Goal: Task Accomplishment & Management: Manage account settings

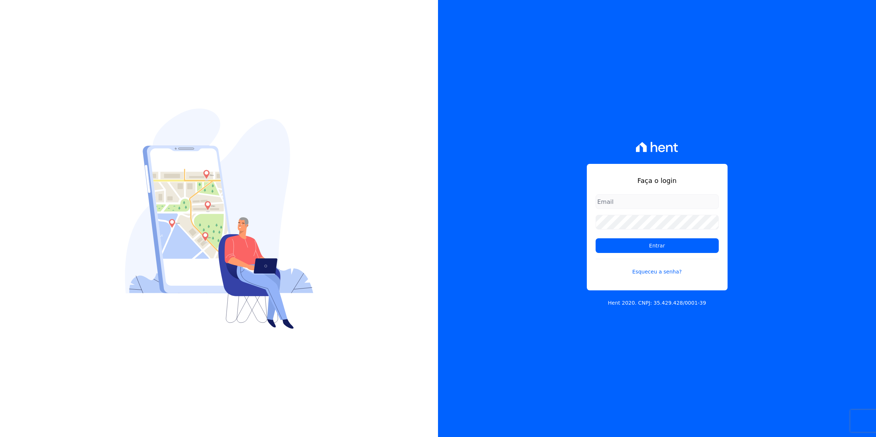
click at [642, 198] on input "email" at bounding box center [657, 201] width 123 height 15
type input "cobranca@munte.com.br"
click at [596, 238] on input "Entrar" at bounding box center [657, 245] width 123 height 15
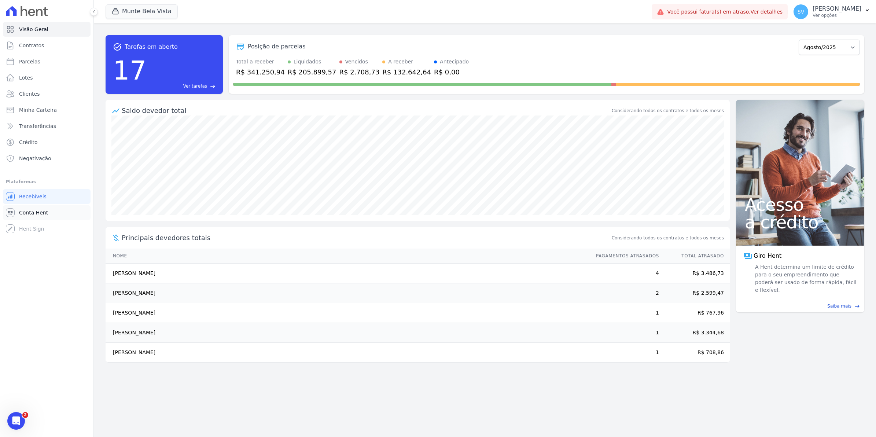
click at [36, 208] on link "Conta Hent" at bounding box center [47, 212] width 88 height 15
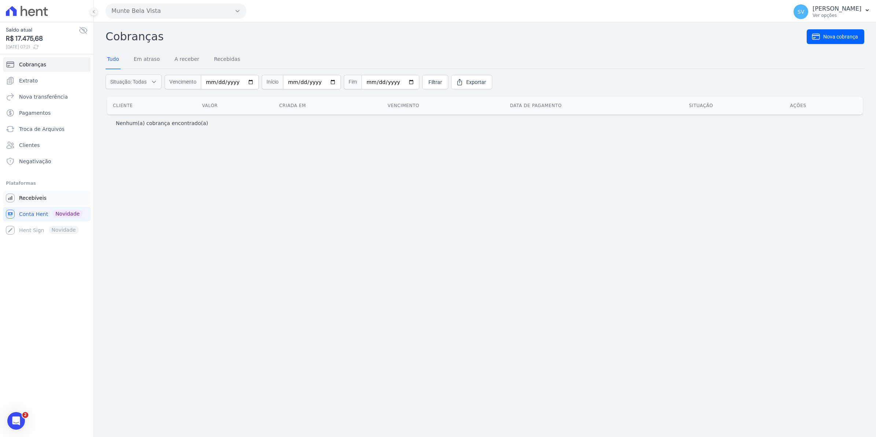
click at [25, 198] on span "Recebíveis" at bounding box center [33, 197] width 28 height 7
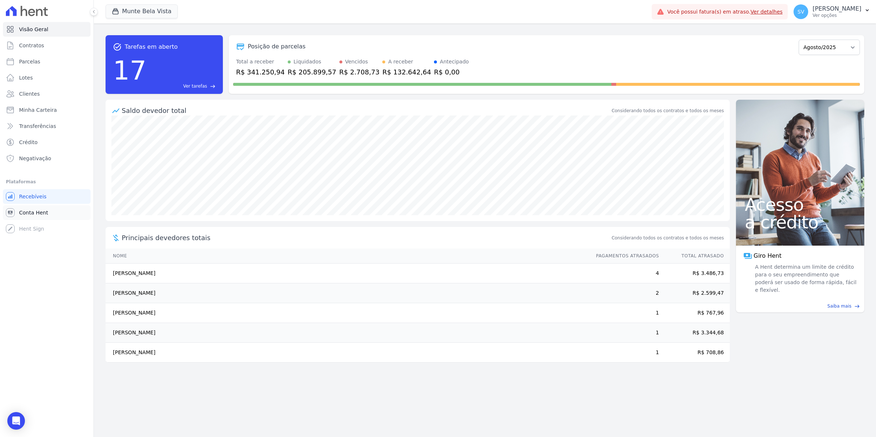
click at [24, 209] on span "Conta Hent" at bounding box center [33, 212] width 29 height 7
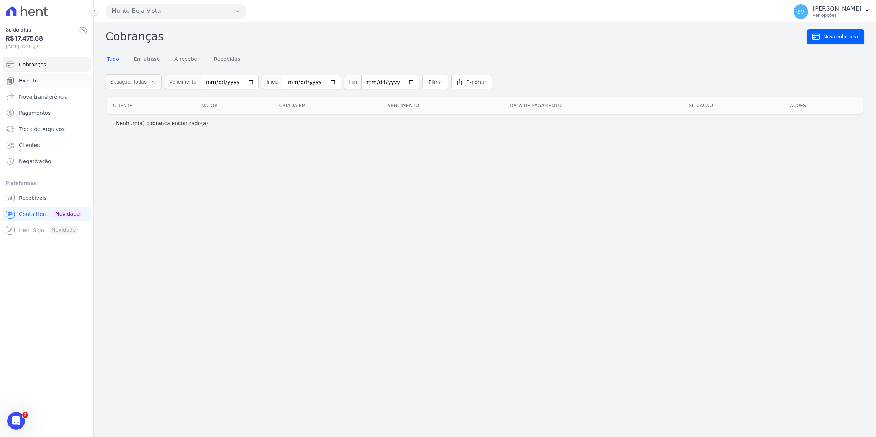
click at [29, 78] on span "Extrato" at bounding box center [28, 80] width 19 height 7
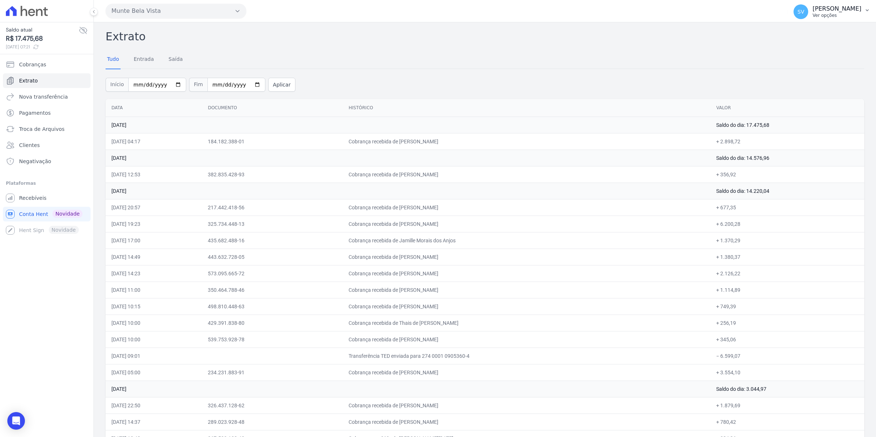
click at [805, 11] on span "SV" at bounding box center [801, 11] width 7 height 5
click at [36, 198] on span "Recebíveis" at bounding box center [33, 197] width 28 height 7
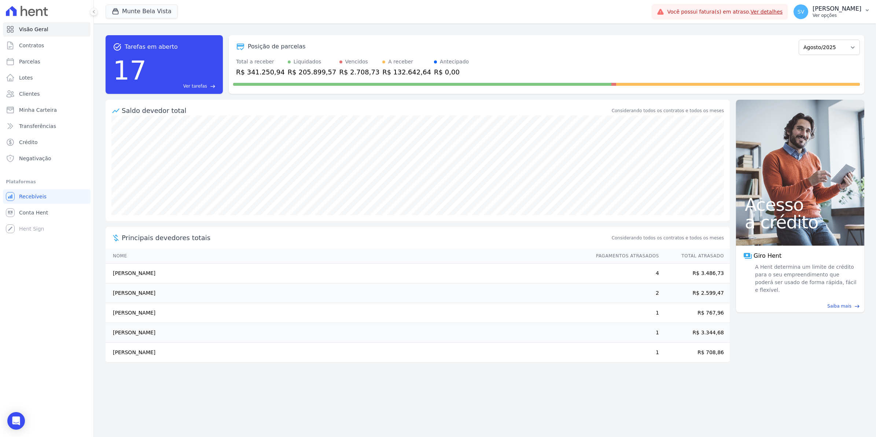
click at [805, 9] on span "SV" at bounding box center [801, 11] width 7 height 5
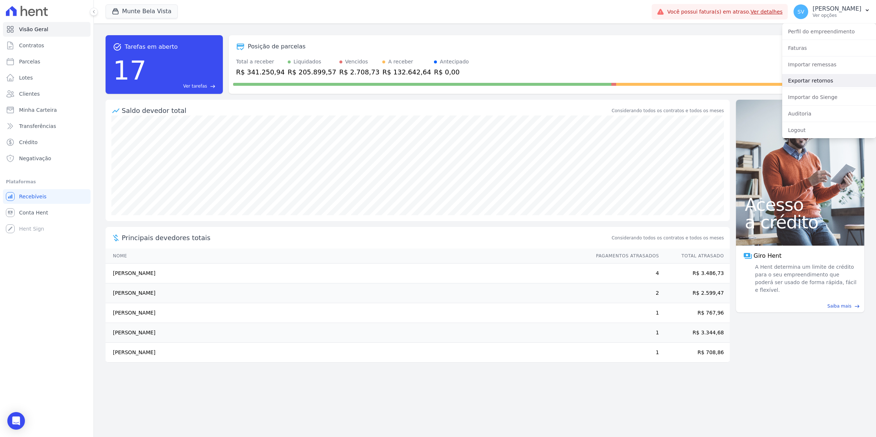
click at [800, 81] on link "Exportar retornos" at bounding box center [830, 80] width 94 height 13
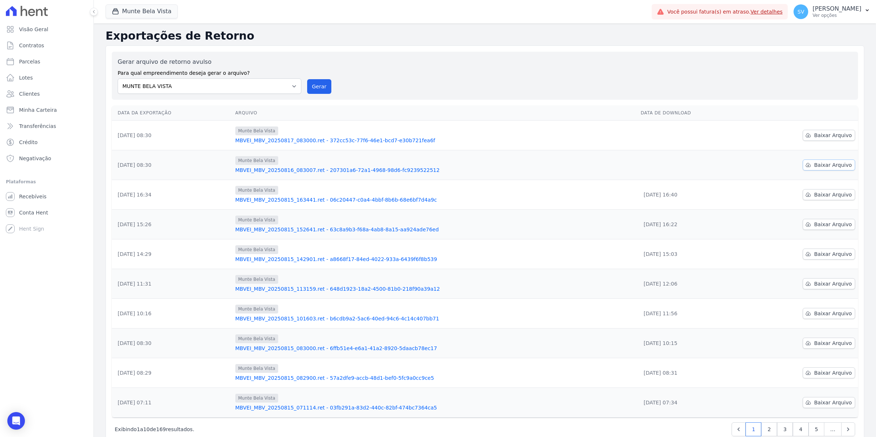
click at [826, 167] on span "Baixar Arquivo" at bounding box center [833, 164] width 38 height 7
click at [824, 137] on span "Baixar Arquivo" at bounding box center [833, 135] width 38 height 7
click at [36, 213] on span "Conta Hent" at bounding box center [33, 212] width 29 height 7
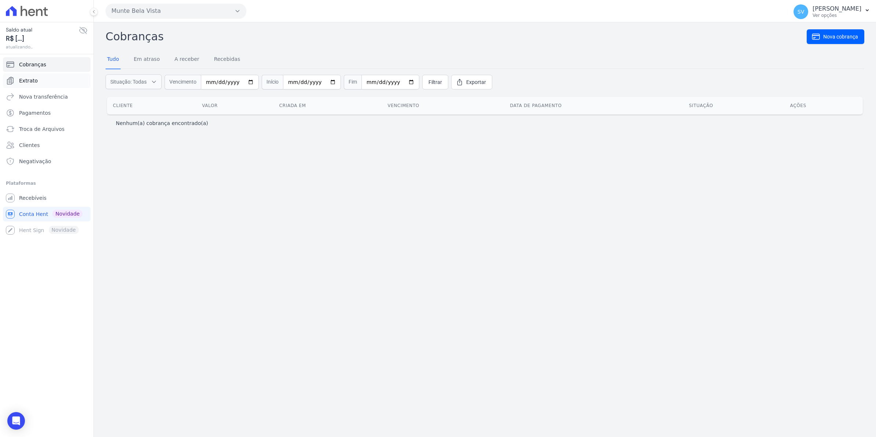
click at [30, 80] on span "Extrato" at bounding box center [28, 80] width 19 height 7
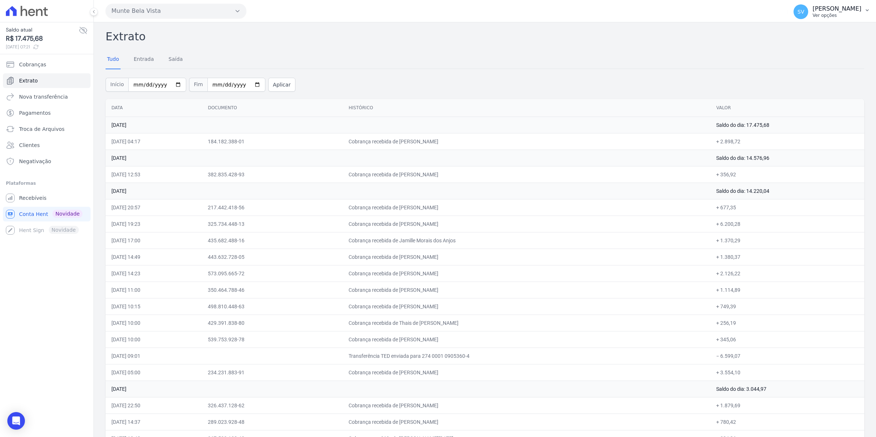
click at [805, 10] on span "SV" at bounding box center [801, 11] width 7 height 5
click at [39, 197] on span "Recebíveis" at bounding box center [33, 197] width 28 height 7
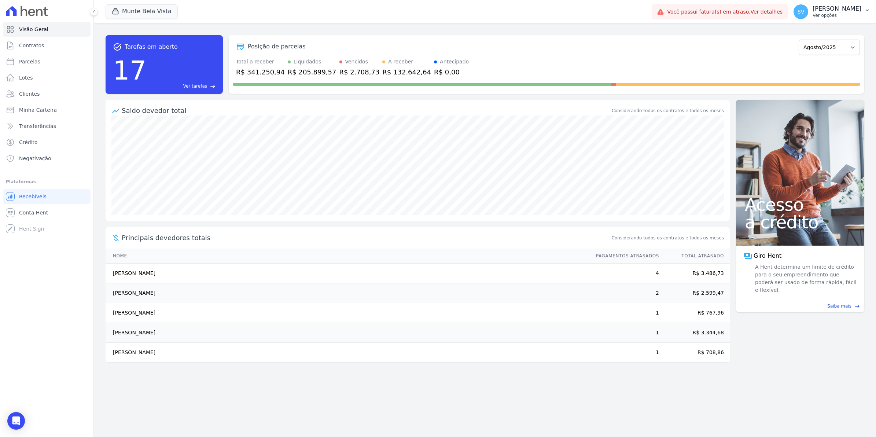
click at [807, 17] on span "SV" at bounding box center [801, 11] width 15 height 15
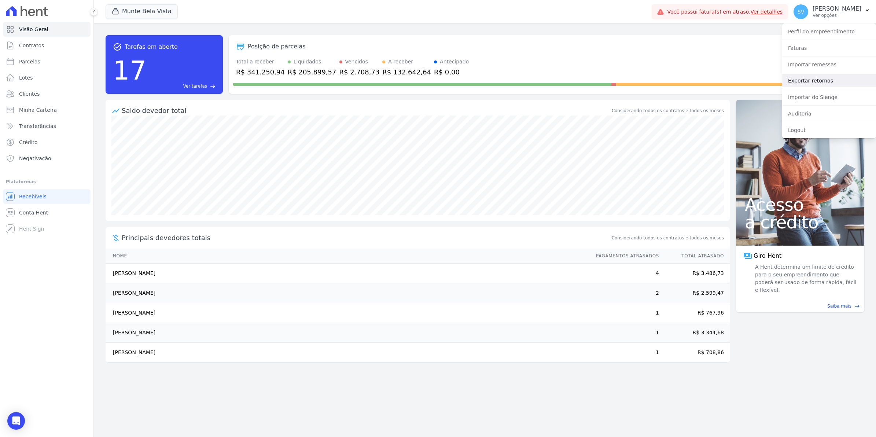
click at [796, 85] on link "Exportar retornos" at bounding box center [830, 80] width 94 height 13
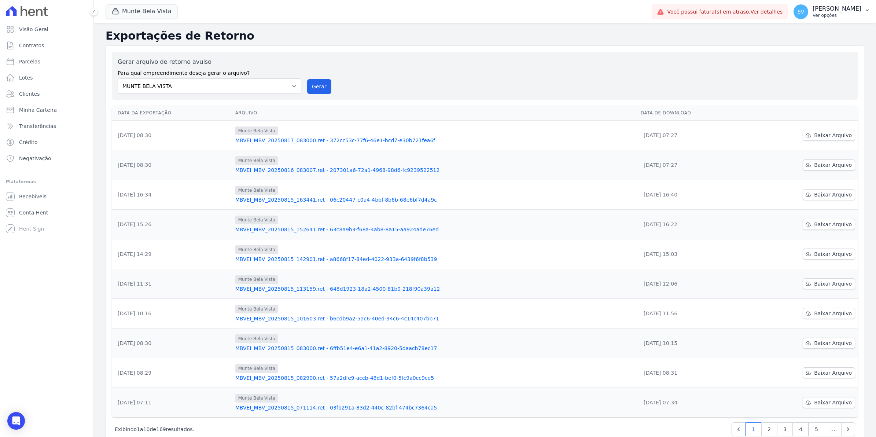
click at [805, 13] on span "SV" at bounding box center [801, 11] width 7 height 5
click at [824, 80] on link "Exportar retornos" at bounding box center [830, 80] width 94 height 13
click at [802, 15] on button "SV [PERSON_NAME] Ver opções" at bounding box center [832, 11] width 88 height 21
click at [803, 82] on link "Exportar retornos" at bounding box center [830, 80] width 94 height 13
click at [318, 84] on button "Gerar" at bounding box center [319, 86] width 24 height 15
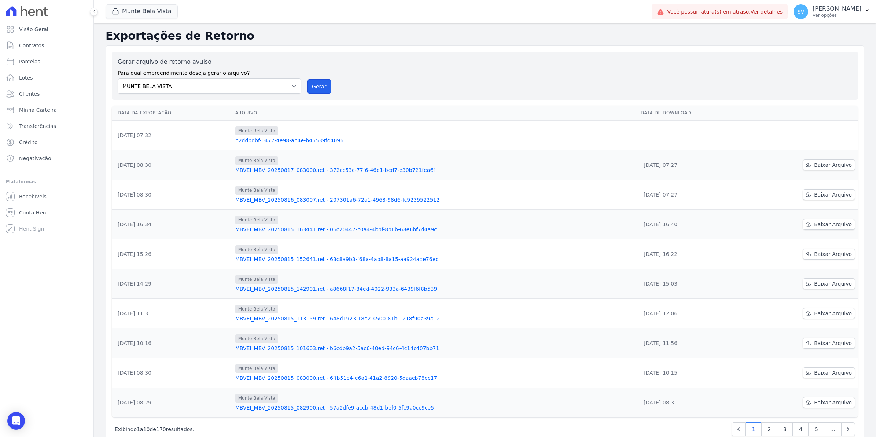
drag, startPoint x: 326, startPoint y: 83, endPoint x: 480, endPoint y: 70, distance: 155.3
click at [326, 83] on button "Gerar" at bounding box center [319, 86] width 24 height 15
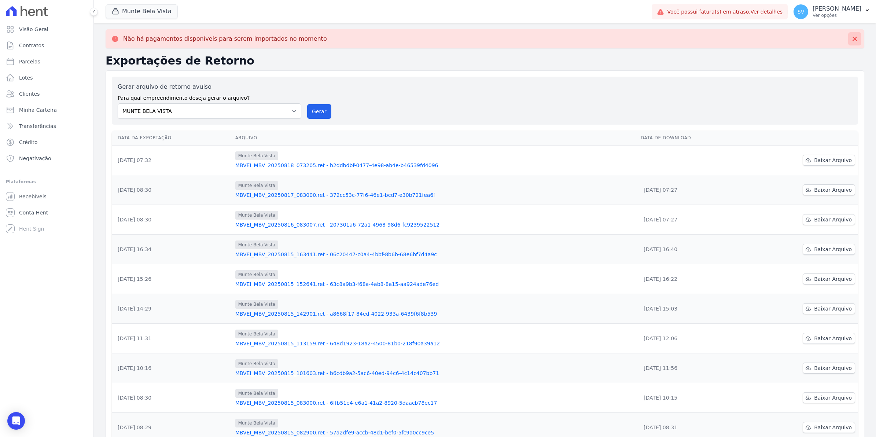
click at [851, 37] on icon at bounding box center [854, 38] width 7 height 7
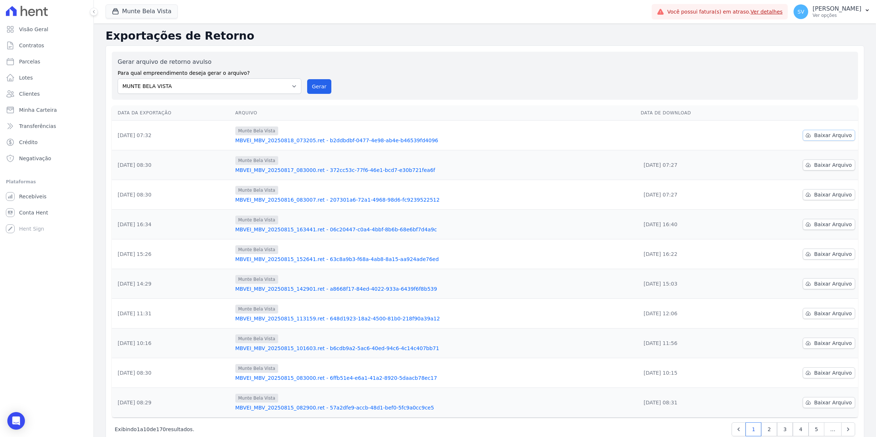
click at [833, 133] on span "Baixar Arquivo" at bounding box center [833, 135] width 38 height 7
click at [43, 213] on span "Conta Hent" at bounding box center [33, 212] width 29 height 7
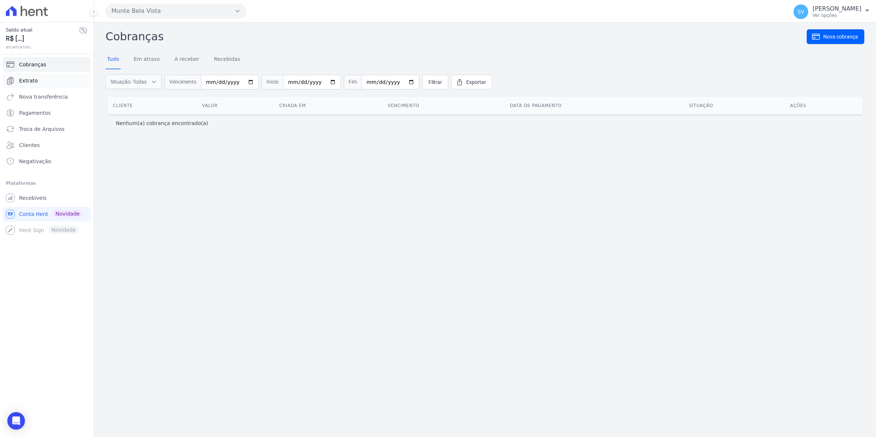
click at [33, 78] on span "Extrato" at bounding box center [28, 80] width 19 height 7
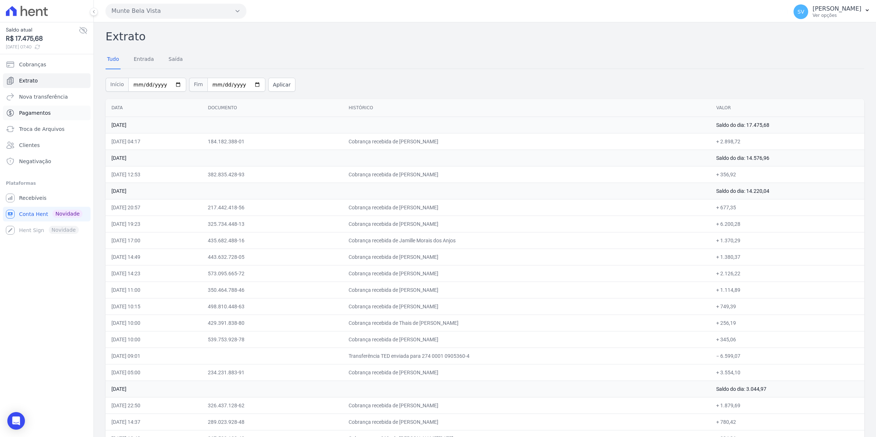
click at [40, 116] on span "Pagamentos" at bounding box center [35, 112] width 32 height 7
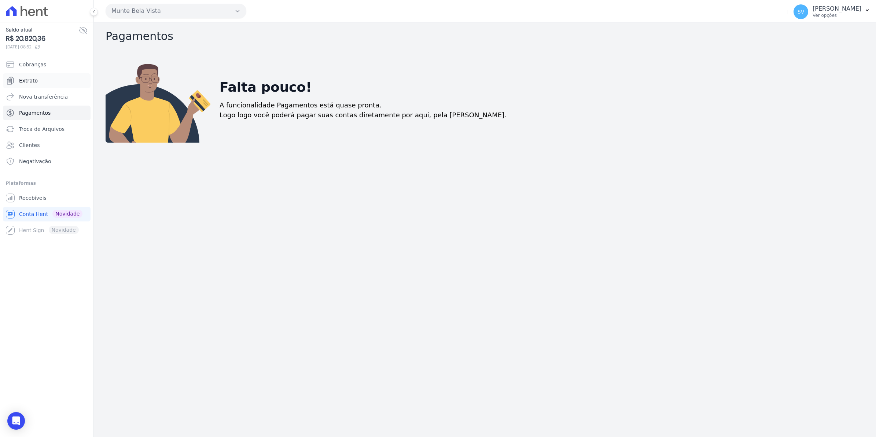
click at [33, 78] on span "Extrato" at bounding box center [28, 80] width 19 height 7
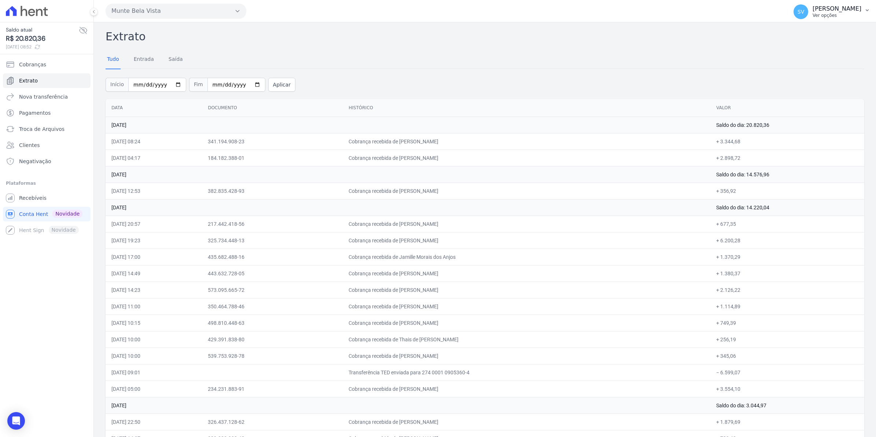
click at [810, 19] on button "SV [PERSON_NAME] Ver opções" at bounding box center [832, 11] width 88 height 21
click at [31, 195] on span "Recebíveis" at bounding box center [33, 197] width 28 height 7
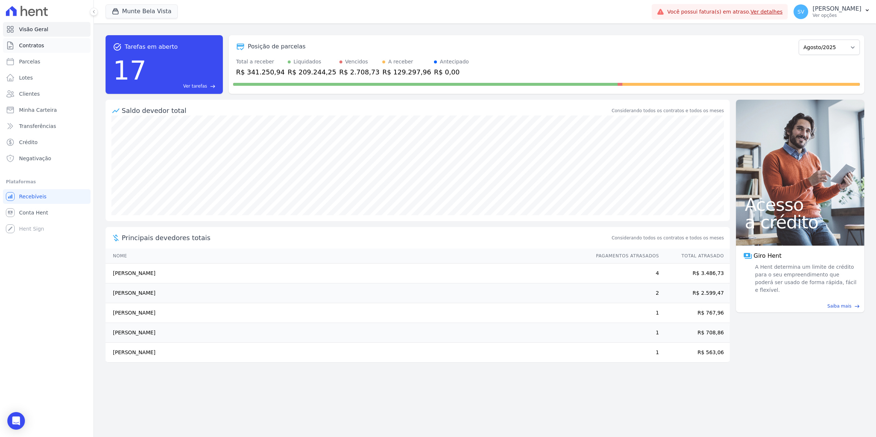
click at [26, 46] on span "Contratos" at bounding box center [31, 45] width 25 height 7
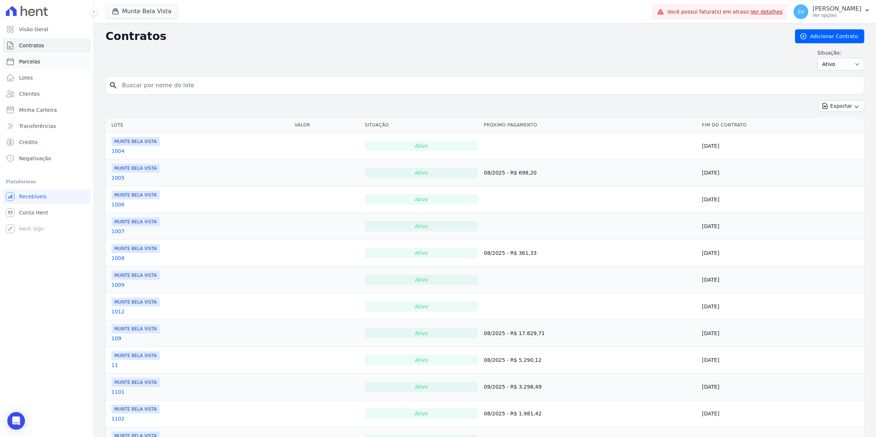
click at [31, 59] on span "Parcelas" at bounding box center [29, 61] width 21 height 7
select select
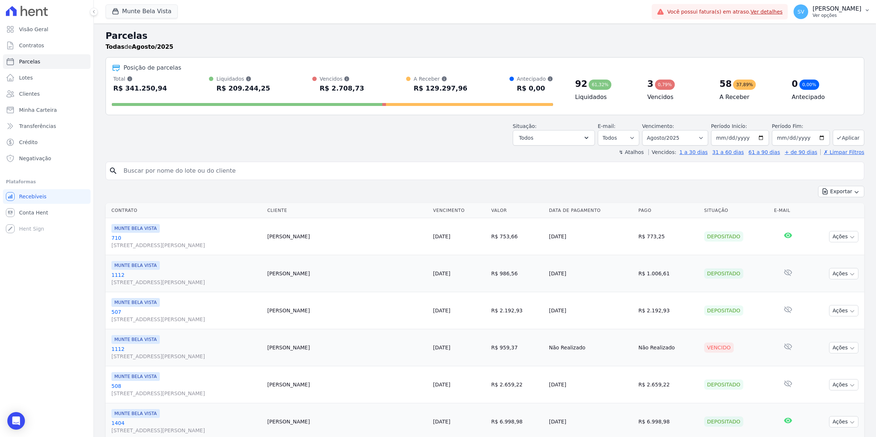
click at [810, 20] on button "SV [PERSON_NAME] Ver opções" at bounding box center [832, 11] width 88 height 21
click at [813, 80] on link "Exportar retornos" at bounding box center [830, 80] width 94 height 13
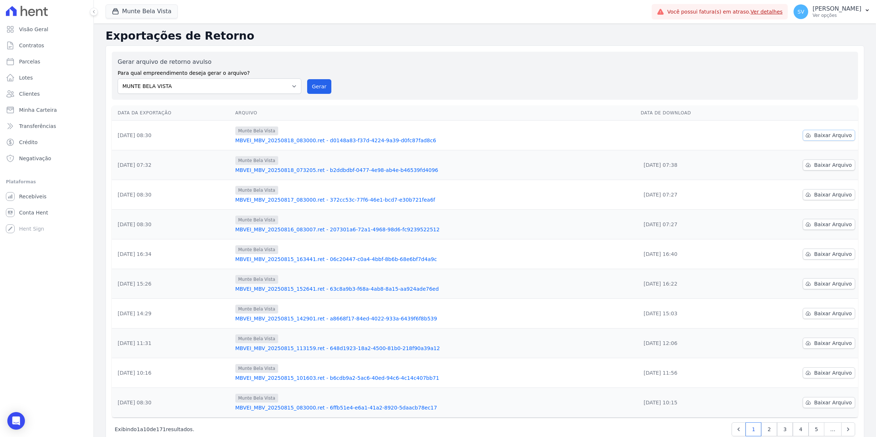
click at [821, 135] on span "Baixar Arquivo" at bounding box center [833, 135] width 38 height 7
click at [33, 63] on span "Parcelas" at bounding box center [29, 61] width 21 height 7
select select
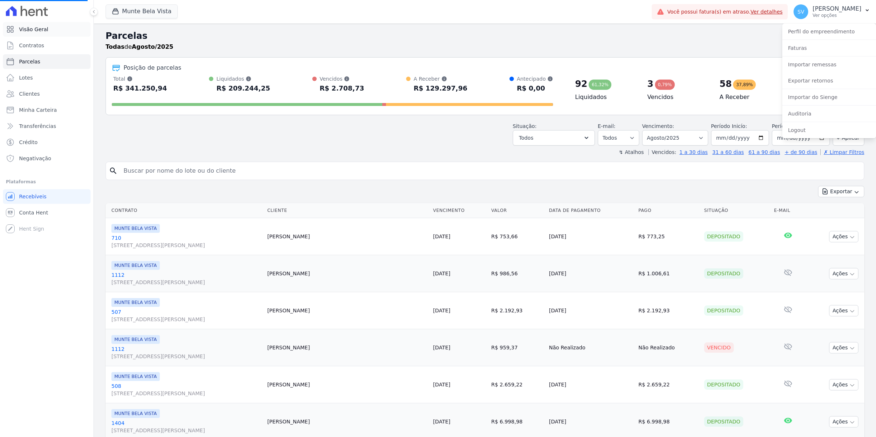
select select
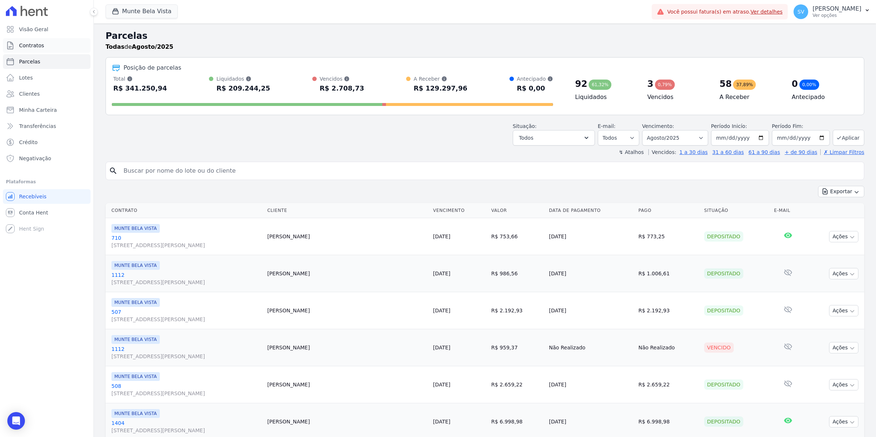
click at [45, 48] on link "Contratos" at bounding box center [47, 45] width 88 height 15
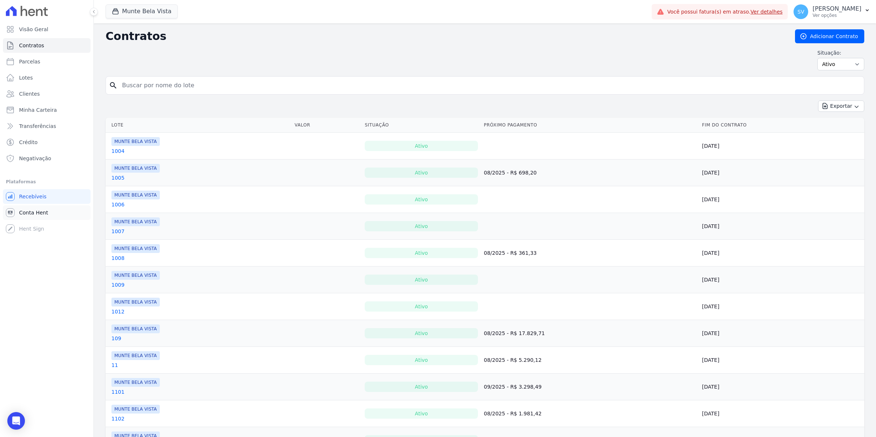
click at [41, 208] on link "Conta Hent" at bounding box center [47, 212] width 88 height 15
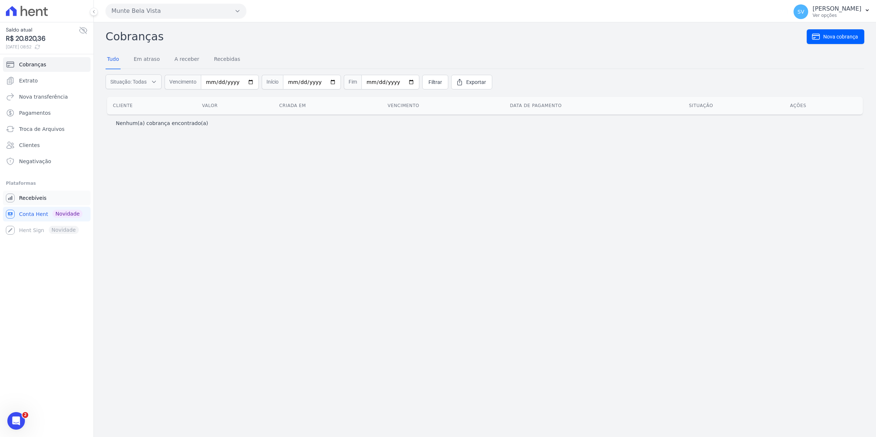
click at [34, 201] on span "Recebíveis" at bounding box center [33, 197] width 28 height 7
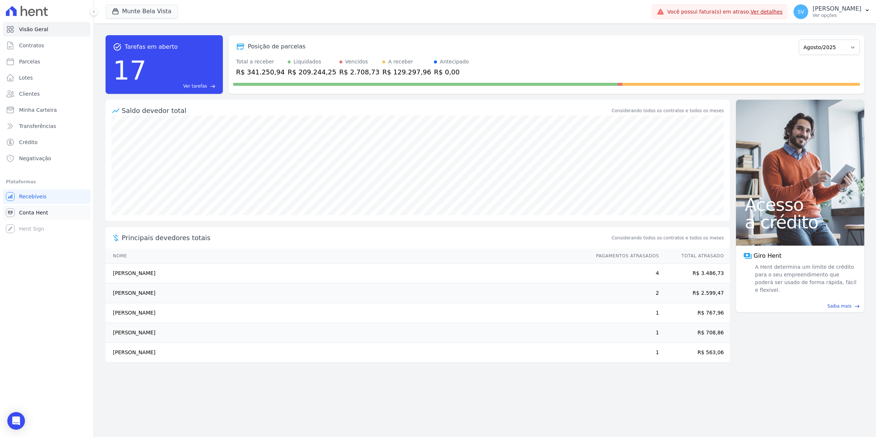
click at [37, 212] on span "Conta Hent" at bounding box center [33, 212] width 29 height 7
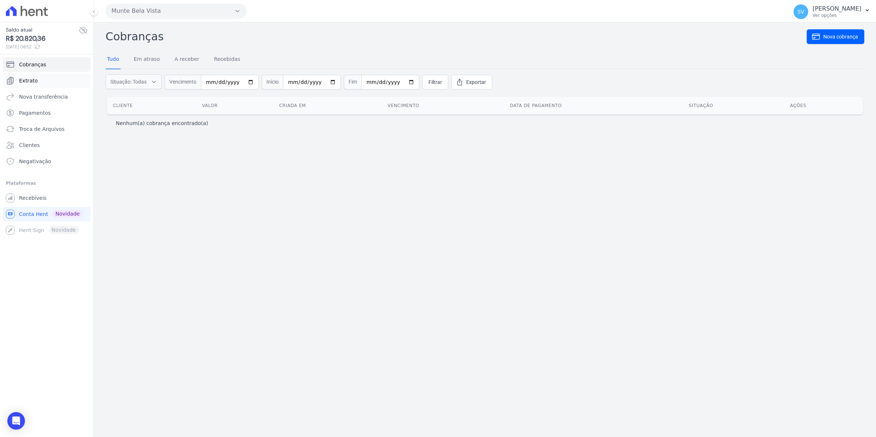
click at [33, 84] on span "Extrato" at bounding box center [28, 80] width 19 height 7
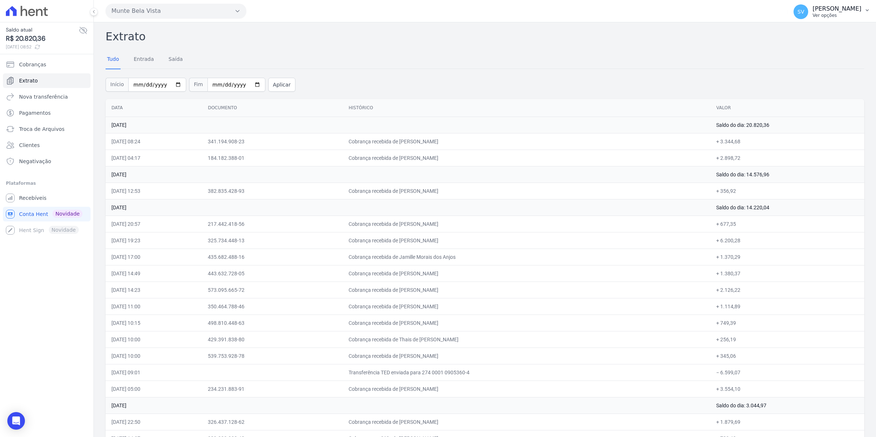
click at [805, 11] on span "SV" at bounding box center [801, 11] width 7 height 5
click at [21, 193] on link "Recebíveis" at bounding box center [47, 198] width 88 height 15
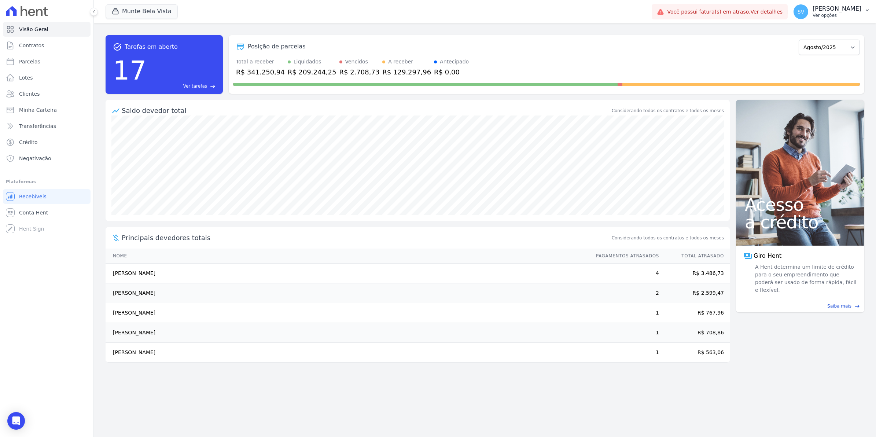
click at [809, 18] on span "SV" at bounding box center [801, 11] width 15 height 15
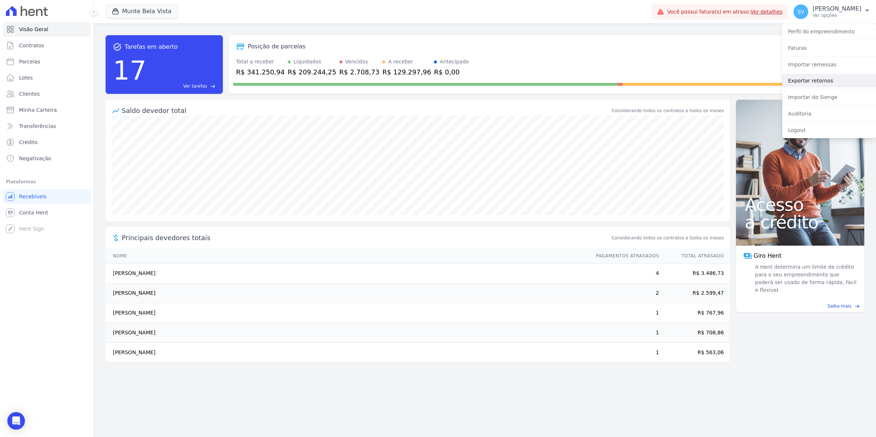
click at [809, 81] on link "Exportar retornos" at bounding box center [830, 80] width 94 height 13
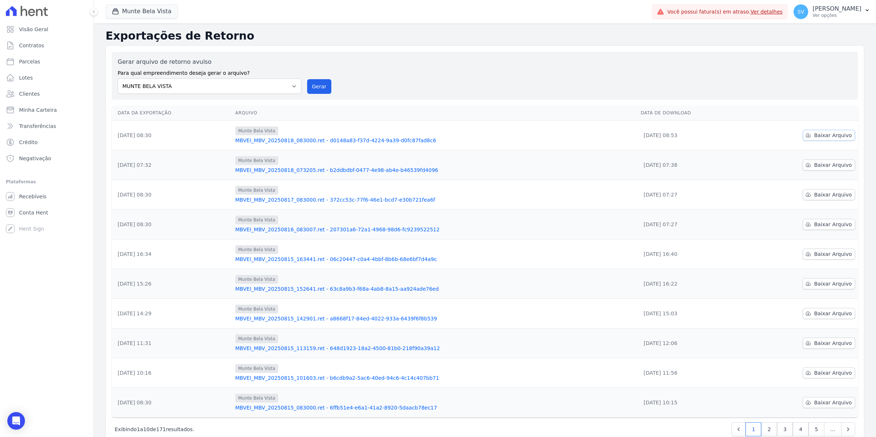
click at [824, 136] on span "Baixar Arquivo" at bounding box center [833, 135] width 38 height 7
click at [35, 209] on span "Conta Hent" at bounding box center [33, 212] width 29 height 7
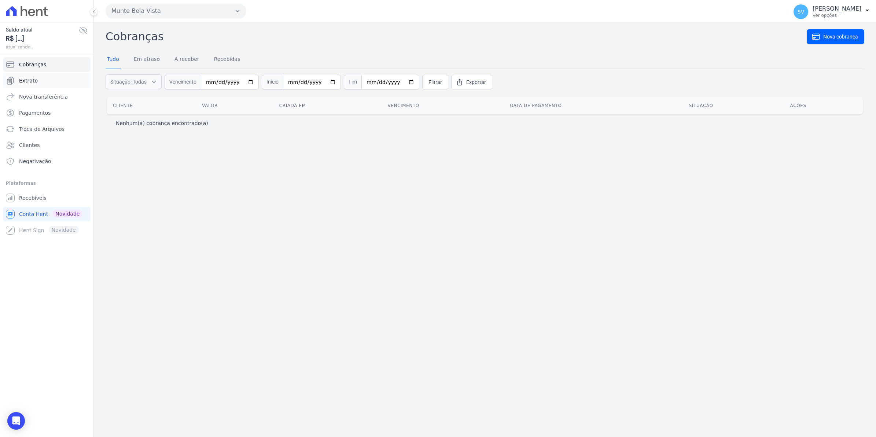
click at [36, 83] on link "Extrato" at bounding box center [47, 80] width 88 height 15
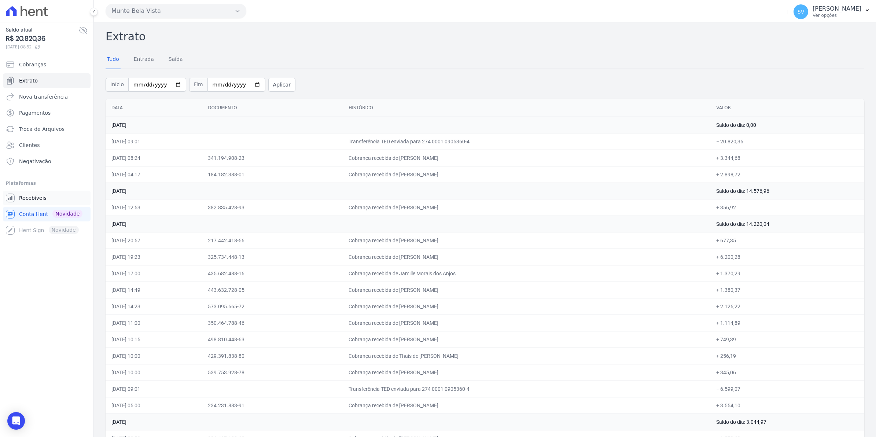
click at [35, 197] on span "Recebíveis" at bounding box center [33, 197] width 28 height 7
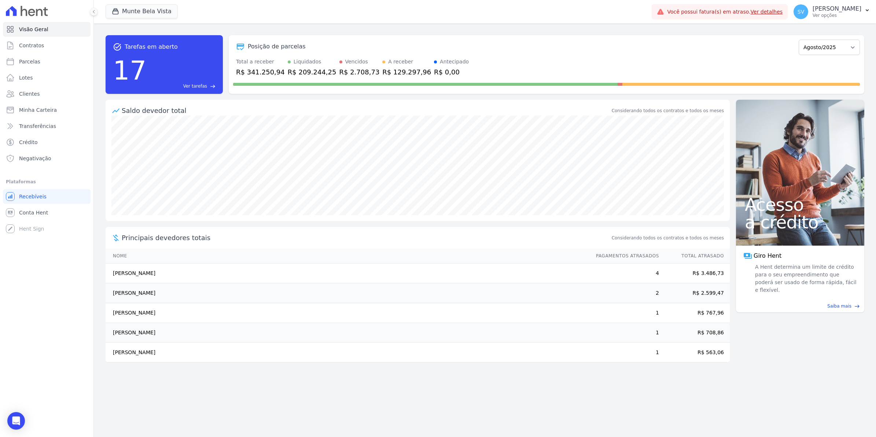
drag, startPoint x: 116, startPoint y: 314, endPoint x: 200, endPoint y: 315, distance: 84.0
click at [200, 315] on td "[PERSON_NAME]" at bounding box center [348, 313] width 484 height 20
click at [48, 214] on link "Conta Hent" at bounding box center [47, 212] width 88 height 15
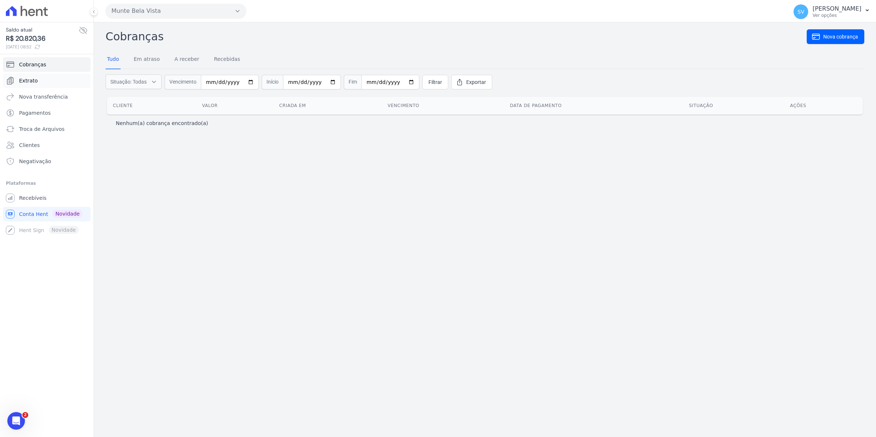
click at [26, 85] on link "Extrato" at bounding box center [47, 80] width 88 height 15
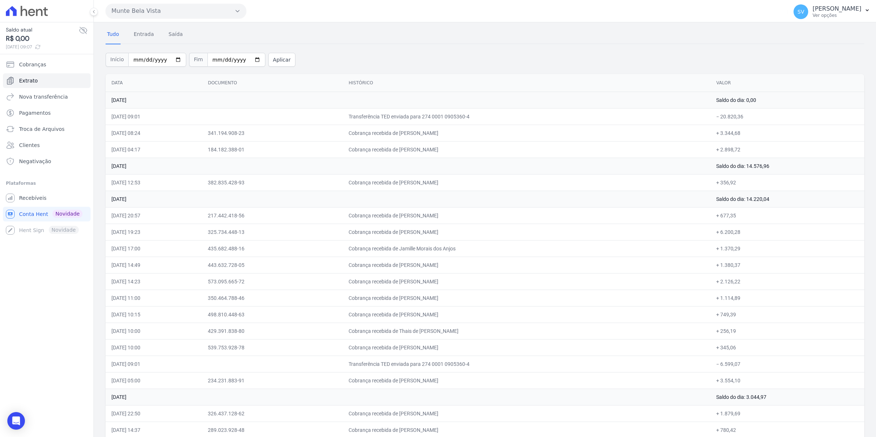
scroll to position [46, 0]
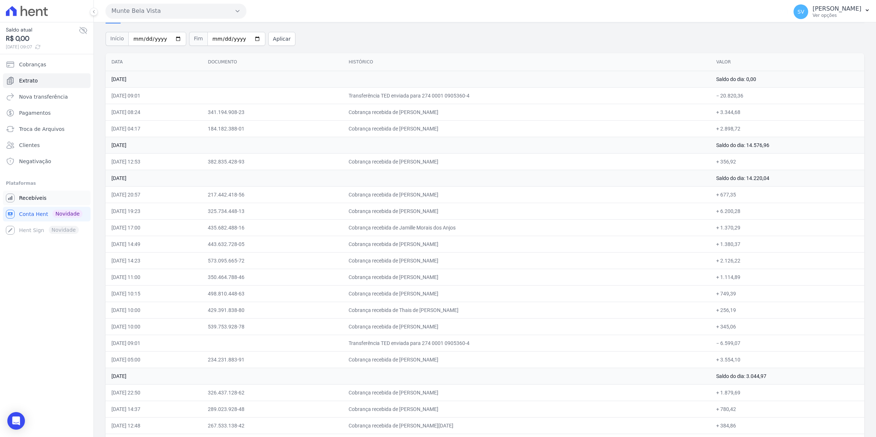
click at [30, 199] on span "Recebíveis" at bounding box center [33, 197] width 28 height 7
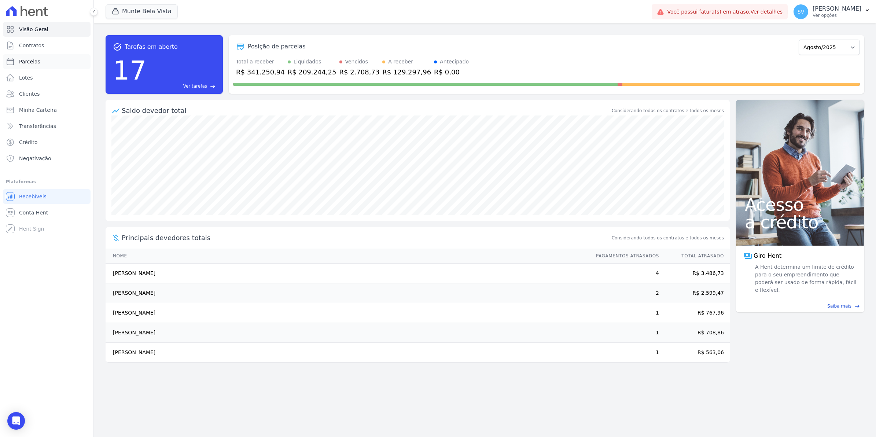
click at [34, 61] on span "Parcelas" at bounding box center [29, 61] width 21 height 7
select select
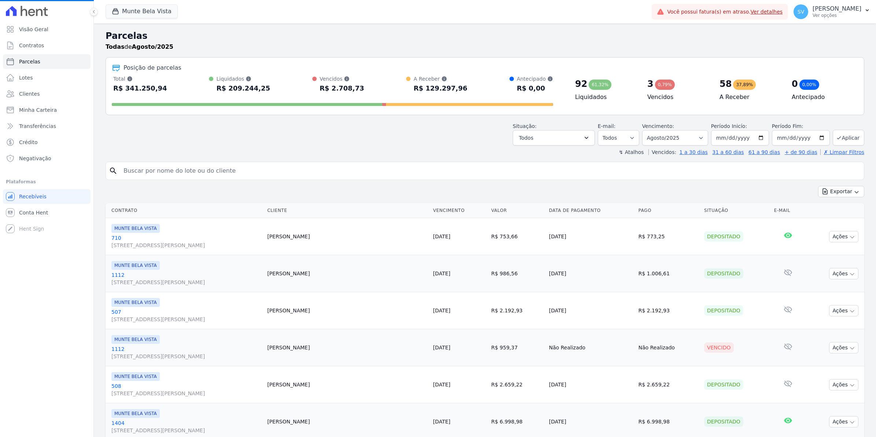
select select
click at [167, 175] on input "search" at bounding box center [490, 171] width 742 height 15
type input "bruna"
select select
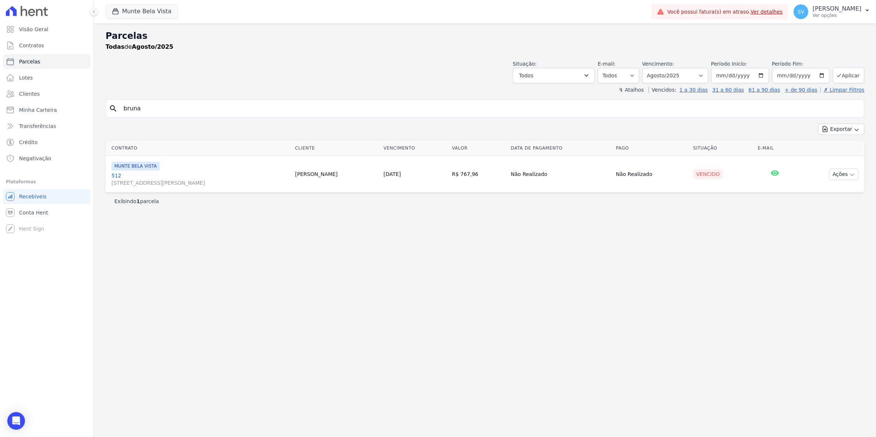
click at [120, 176] on link "512 [STREET_ADDRESS]" at bounding box center [200, 179] width 178 height 15
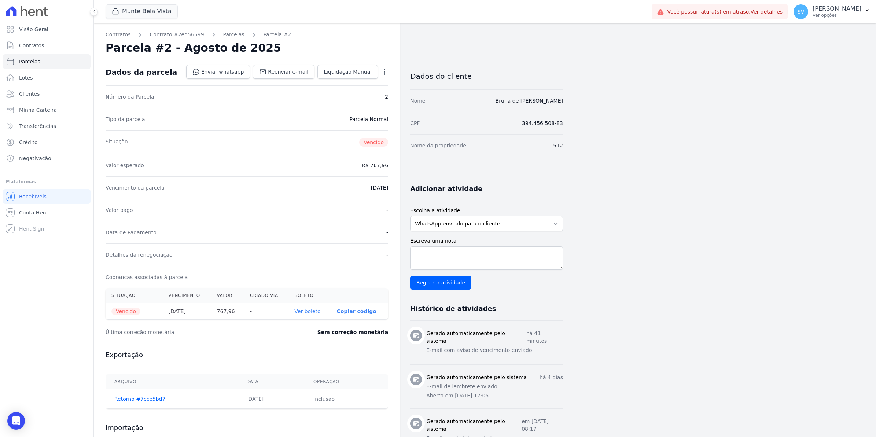
click at [376, 187] on dd "[DATE]" at bounding box center [379, 187] width 17 height 7
click at [382, 70] on icon "button" at bounding box center [384, 71] width 7 height 7
click at [340, 83] on link "Alterar" at bounding box center [353, 81] width 65 height 13
click at [343, 187] on input "[DATE]" at bounding box center [359, 186] width 58 height 15
type input "[DATE]"
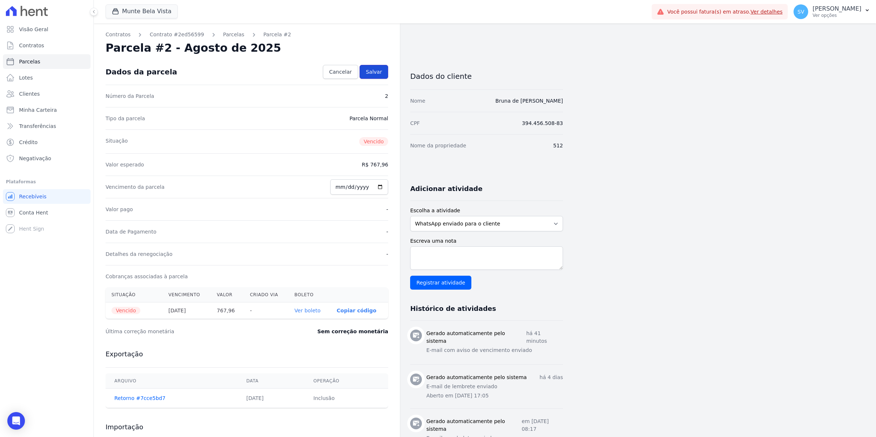
click at [379, 68] on span "Salvar" at bounding box center [374, 71] width 16 height 7
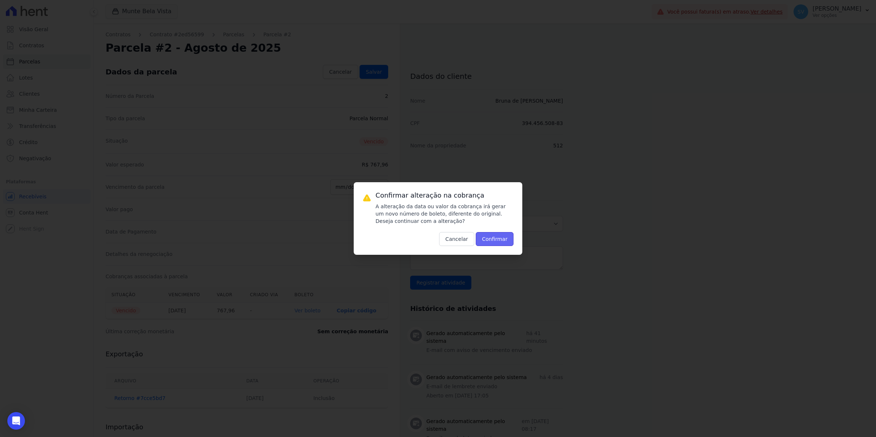
click at [490, 238] on button "Confirmar" at bounding box center [495, 239] width 38 height 14
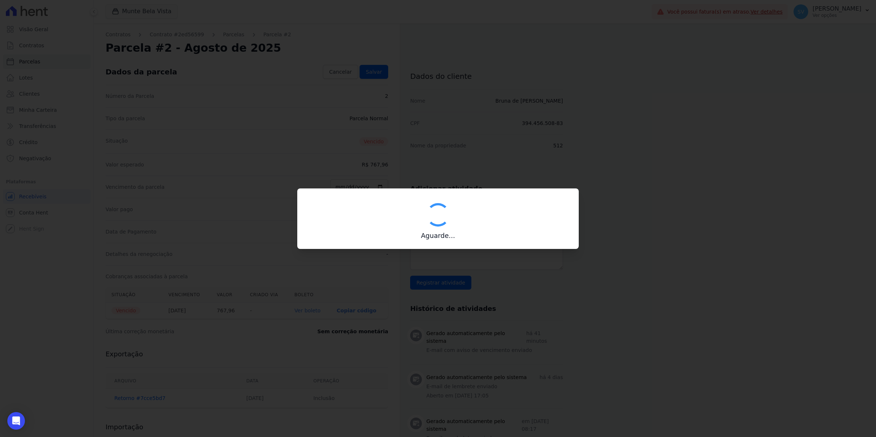
type input "00190000090335103300000635856172911740000076796"
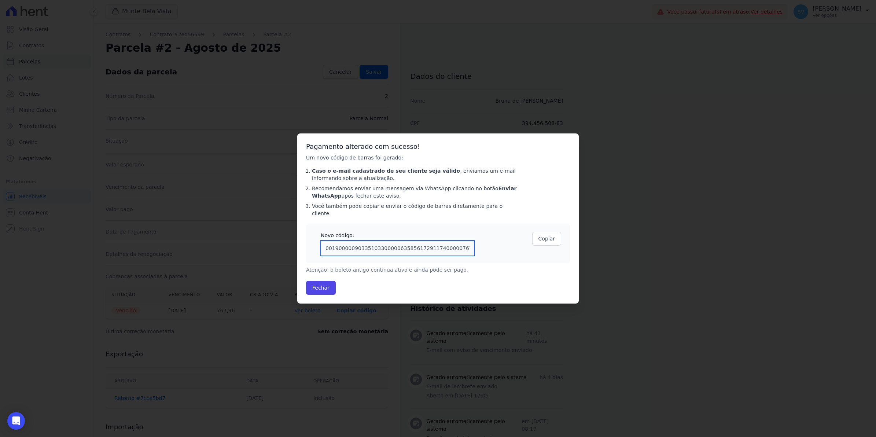
drag, startPoint x: 466, startPoint y: 246, endPoint x: 99, endPoint y: 246, distance: 367.1
click at [99, 246] on div "Confirmar alteração na cobrança A alteração da data ou valor da cobrança irá ge…" at bounding box center [438, 218] width 876 height 437
click at [323, 282] on button "Fechar" at bounding box center [321, 288] width 30 height 14
click at [319, 288] on button "Fechar" at bounding box center [321, 288] width 30 height 14
click at [325, 281] on button "Fechar" at bounding box center [321, 288] width 30 height 14
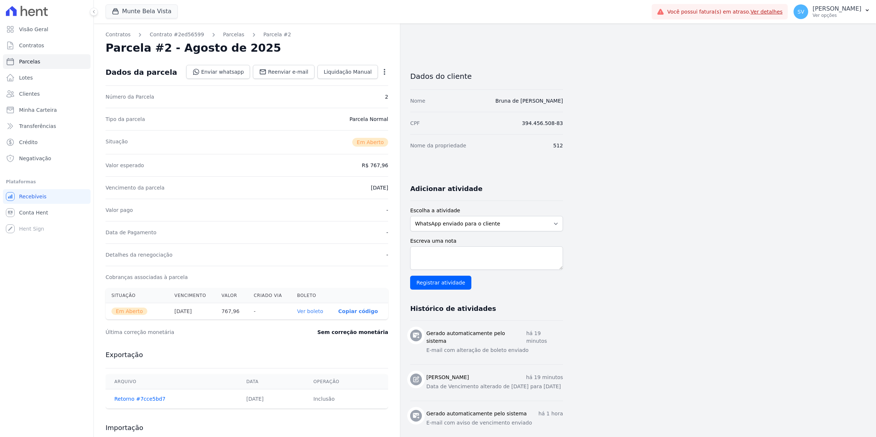
click at [320, 288] on div "Situação Vencimento [GEOGRAPHIC_DATA] Criado via [GEOGRAPHIC_DATA] Em [GEOGRAPH…" at bounding box center [247, 303] width 306 height 37
click at [127, 34] on link "Contratos" at bounding box center [118, 35] width 25 height 8
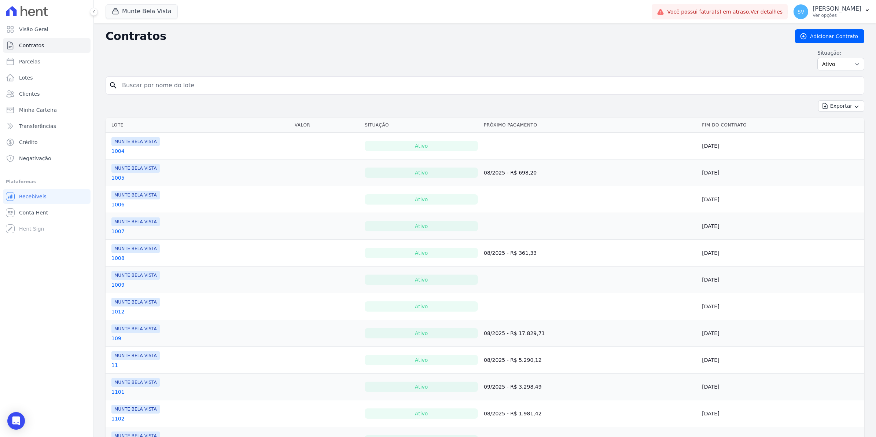
click at [185, 87] on input "search" at bounding box center [490, 85] width 744 height 15
type input "julie"
click at [25, 62] on span "Parcelas" at bounding box center [29, 61] width 21 height 7
select select
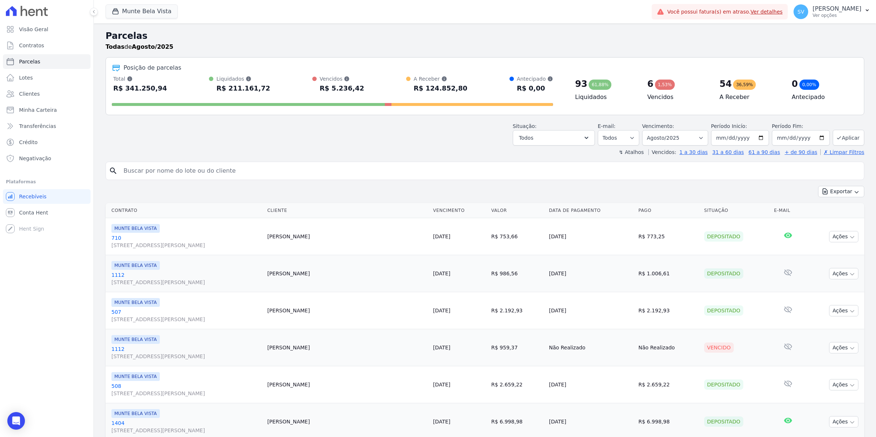
click at [182, 165] on input "search" at bounding box center [490, 171] width 742 height 15
type input "julie"
select select
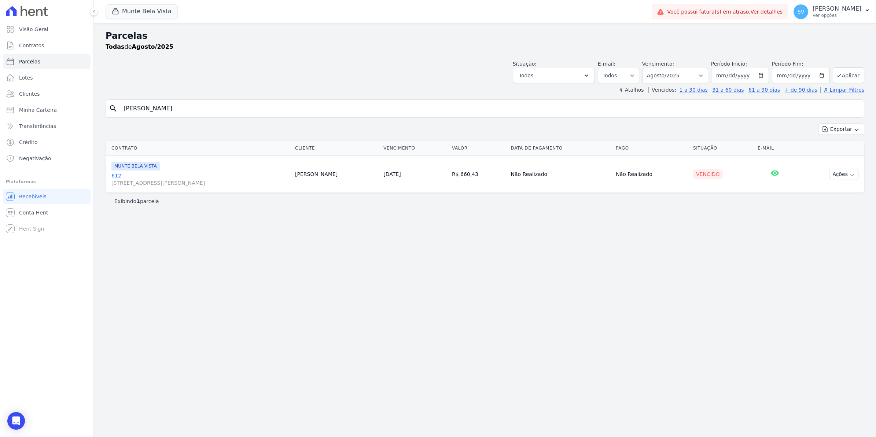
click at [118, 176] on link "612 Avenida Brigadeiro Faria Lima, 1306, 4 andar, Pinheiros" at bounding box center [200, 179] width 178 height 15
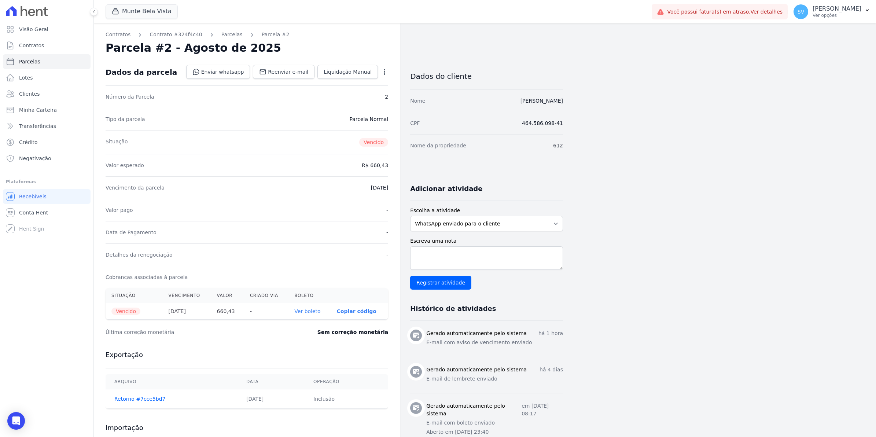
click at [385, 70] on icon "button" at bounding box center [384, 71] width 7 height 7
click at [355, 84] on link "Alterar" at bounding box center [353, 81] width 65 height 13
click at [342, 188] on input "[DATE]" at bounding box center [359, 186] width 58 height 15
type input "[DATE]"
click at [378, 70] on span "Salvar" at bounding box center [374, 71] width 16 height 7
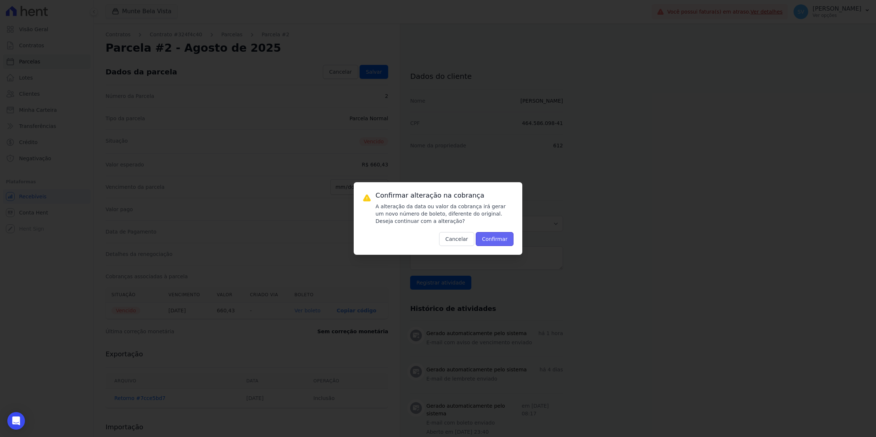
click at [497, 241] on button "Confirmar" at bounding box center [495, 239] width 38 height 14
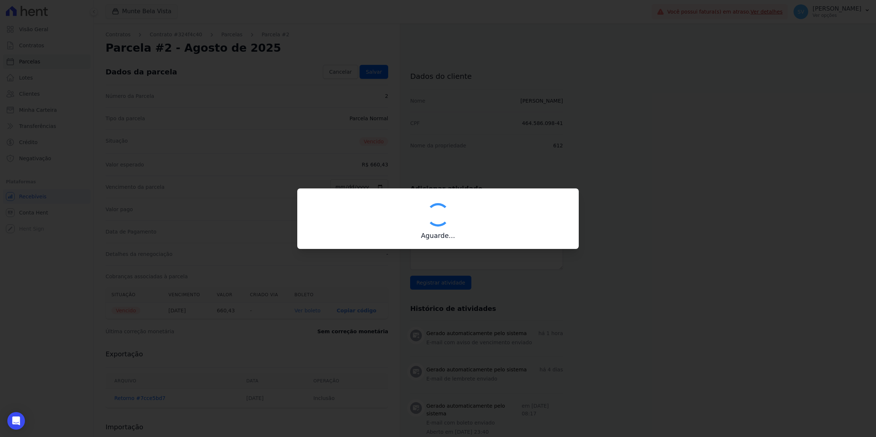
type input "00190000090335103300000635853179411740000066043"
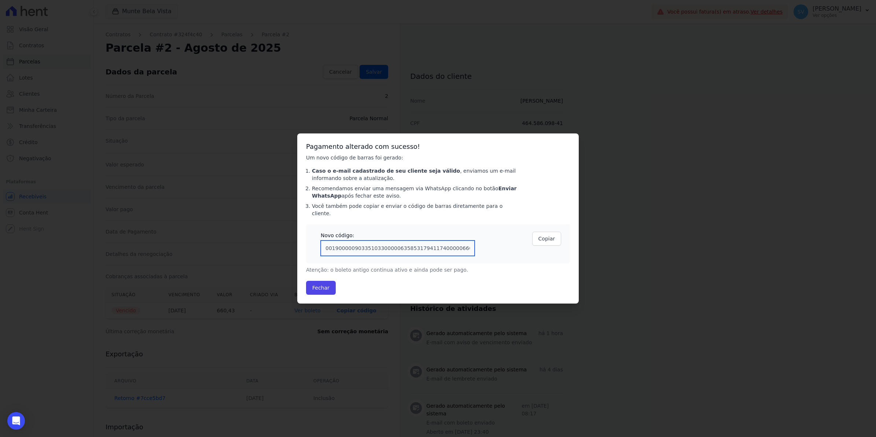
drag, startPoint x: 454, startPoint y: 243, endPoint x: -2, endPoint y: 208, distance: 456.8
click at [0, 0] on html "Visão Geral Contratos Parcelas Lotes Clientes Minha Carteira Transferências Cré…" at bounding box center [438, 0] width 876 height 0
click at [502, 260] on div "Pagamento alterado com sucesso! Um novo código de barras foi gerado: Caso o e-m…" at bounding box center [438, 218] width 282 height 170
drag, startPoint x: 461, startPoint y: 247, endPoint x: 57, endPoint y: 208, distance: 406.3
click at [57, 208] on div "Confirmar alteração na cobrança A alteração da data ou valor da cobrança irá ge…" at bounding box center [438, 218] width 876 height 437
